Goal: Task Accomplishment & Management: Manage account settings

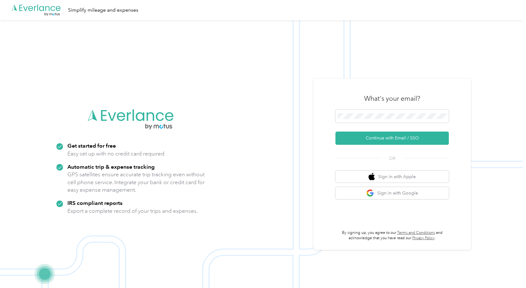
drag, startPoint x: 176, startPoint y: 127, endPoint x: 51, endPoint y: 110, distance: 126.2
click at [52, 110] on div ".cls-1 { fill: #00adee; } .cls-2 { fill: #fff; } .cls-3 { fill: #707372; } .cls…" at bounding box center [261, 164] width 523 height 288
click at [323, 91] on div "What's your email? Continue with Email / SSO OR Sign in with Apple Sign in with…" at bounding box center [392, 164] width 158 height 171
click at [389, 193] on button "Sign in with Google" at bounding box center [391, 193] width 113 height 12
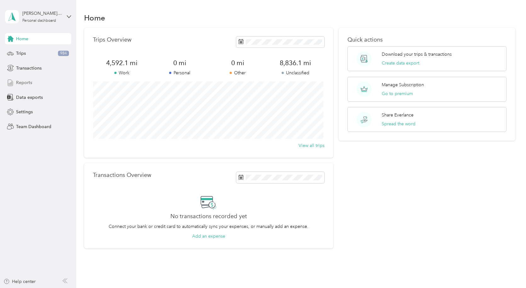
click at [33, 81] on div "Reports" at bounding box center [38, 82] width 66 height 11
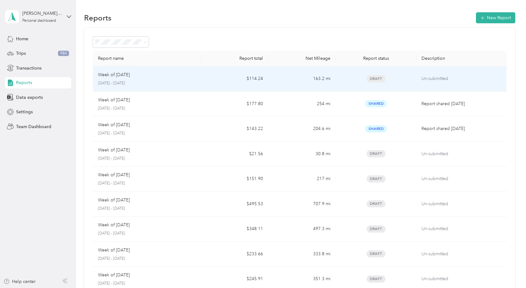
click at [185, 80] on div "Week of [DATE] [DATE] - [DATE]" at bounding box center [147, 79] width 98 height 15
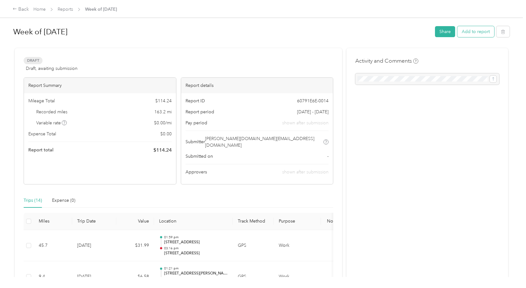
click at [477, 29] on button "Add to report" at bounding box center [475, 31] width 37 height 11
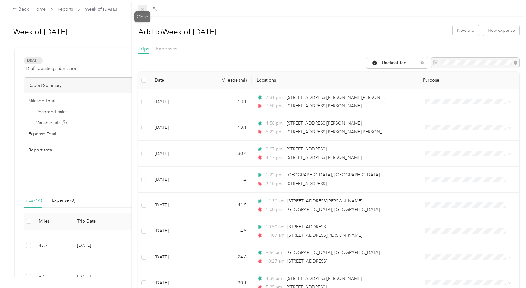
click at [140, 5] on span at bounding box center [142, 9] width 9 height 9
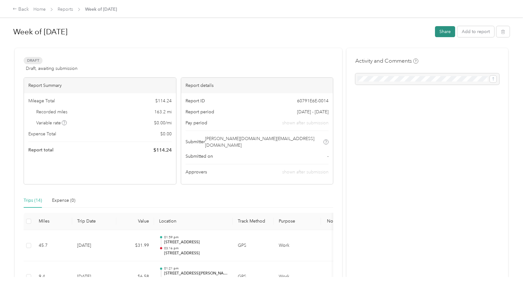
click at [446, 33] on button "Share" at bounding box center [445, 31] width 20 height 11
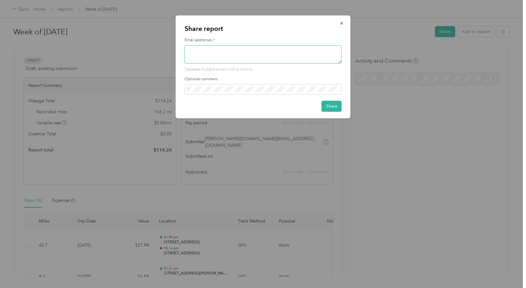
click at [302, 58] on textarea at bounding box center [263, 54] width 157 height 18
click at [391, 72] on div "Share report Email addresses * Emails are required Optional comment Share" at bounding box center [350, 67] width 175 height 105
click at [342, 20] on button "button" at bounding box center [341, 23] width 13 height 11
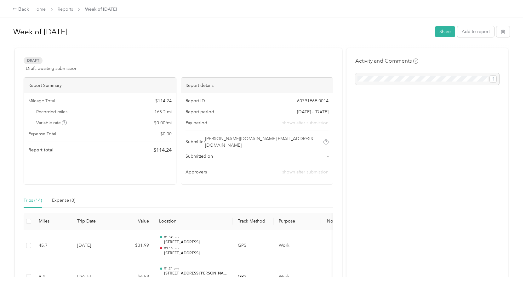
click at [206, 117] on div "Report ID 60791E6E-0014 Report period [DATE] - [DATE] Pay period shown after su…" at bounding box center [257, 138] width 152 height 91
